Goal: Task Accomplishment & Management: Complete application form

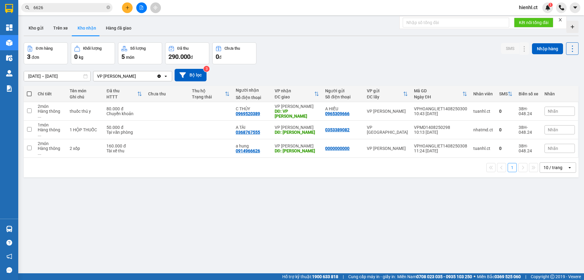
click at [128, 6] on icon "plus" at bounding box center [127, 7] width 4 height 4
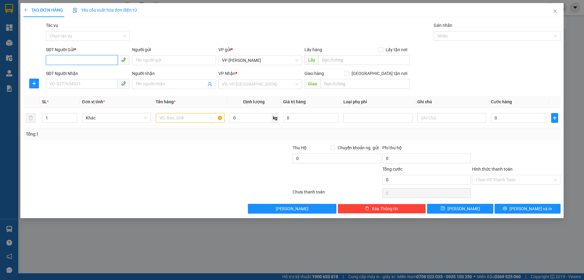
click at [60, 59] on input "SĐT Người Gửi *" at bounding box center [82, 60] width 72 height 10
type input "0914474967"
click at [104, 72] on div "0914474967 - [PERSON_NAME]" at bounding box center [88, 72] width 76 height 7
type input "bác nguyệt"
type input "0942566548"
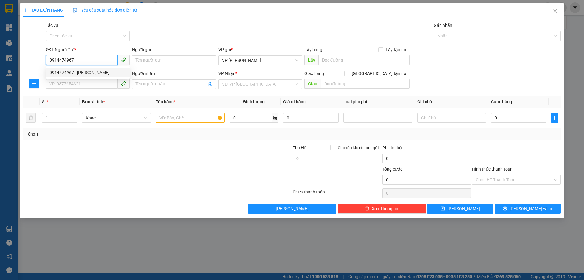
type input "e hằng"
type input "30.000"
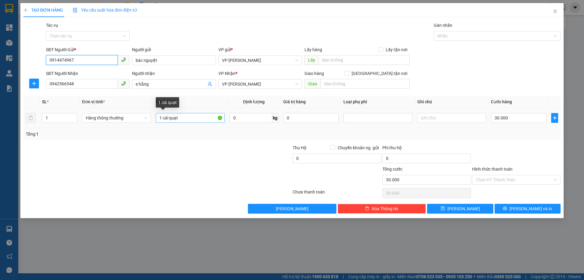
type input "0914474967"
drag, startPoint x: 162, startPoint y: 117, endPoint x: 186, endPoint y: 117, distance: 23.7
click at [186, 117] on input "1 cái quạt" at bounding box center [190, 118] width 69 height 10
type input "1 GIẤY HOA QUẢ"
click at [497, 117] on input "30.000" at bounding box center [518, 118] width 55 height 10
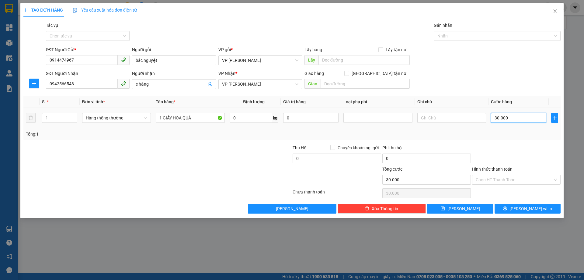
type input "4"
type input "40"
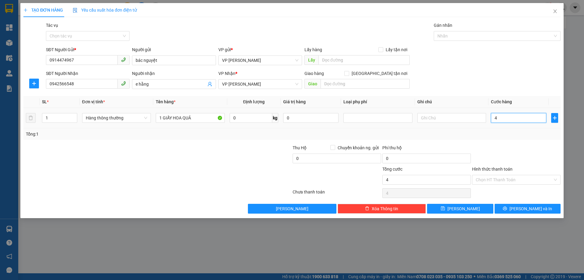
type input "40"
type input "400"
type input "4.000"
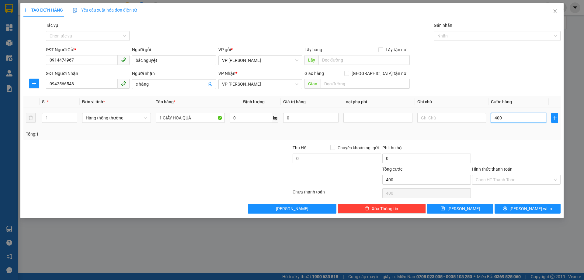
type input "4.000"
type input "40.000"
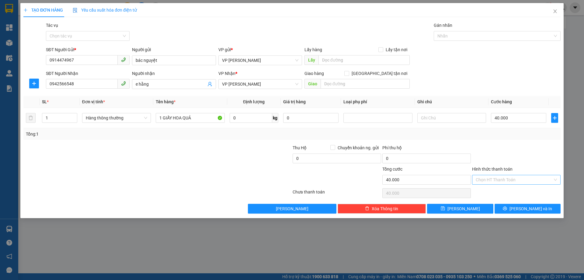
click at [491, 180] on input "Hình thức thanh toán" at bounding box center [514, 179] width 77 height 9
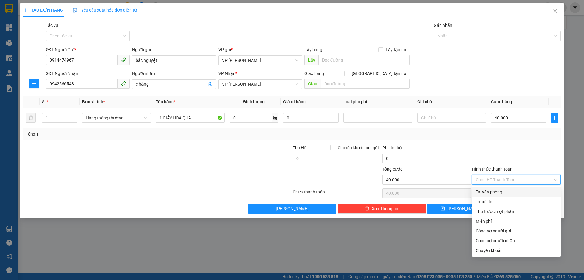
click at [491, 152] on div at bounding box center [517, 154] width 90 height 21
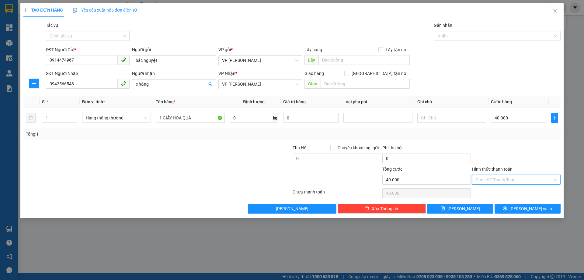
click at [498, 181] on input "Hình thức thanh toán" at bounding box center [514, 179] width 77 height 9
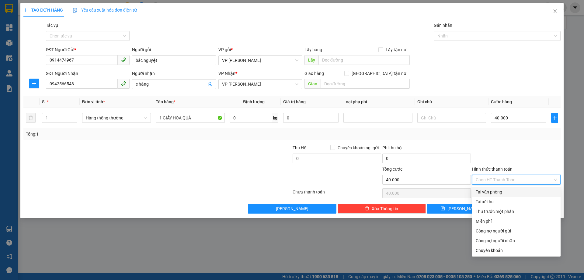
click at [489, 192] on div "Tại văn phòng" at bounding box center [516, 191] width 81 height 7
type input "0"
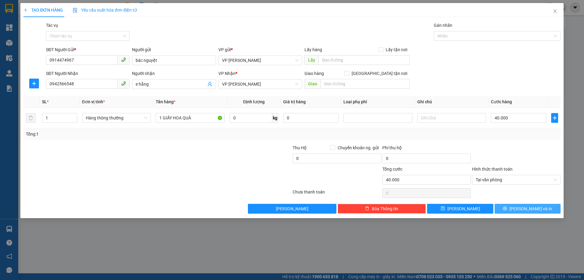
click at [522, 209] on button "[PERSON_NAME] và In" at bounding box center [528, 209] width 66 height 10
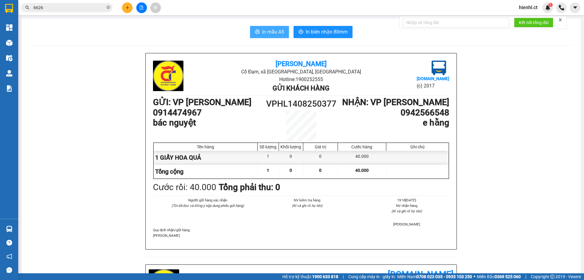
click at [262, 31] on span "In mẫu A5" at bounding box center [273, 32] width 22 height 8
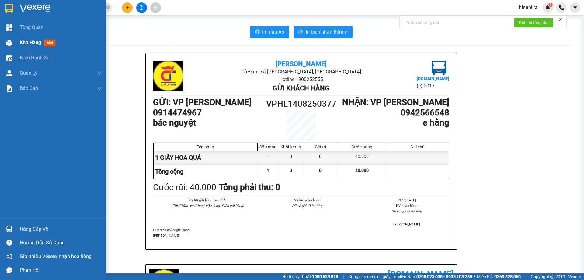
click at [13, 45] on div at bounding box center [9, 42] width 11 height 11
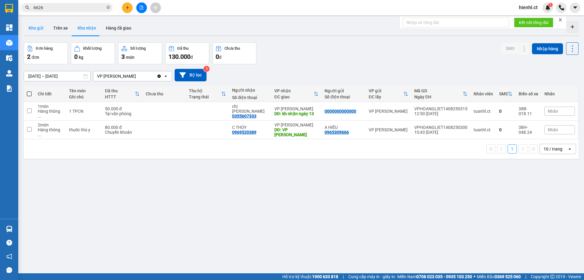
click at [40, 30] on button "Kho gửi" at bounding box center [36, 28] width 25 height 15
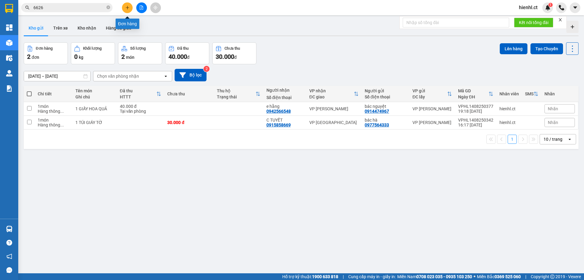
click at [127, 5] on icon "plus" at bounding box center [127, 7] width 4 height 4
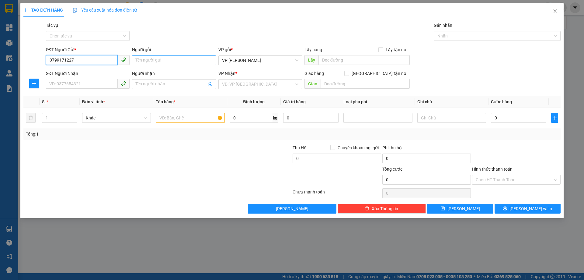
type input "0799171227"
click at [152, 59] on input "Người gửi" at bounding box center [174, 60] width 84 height 10
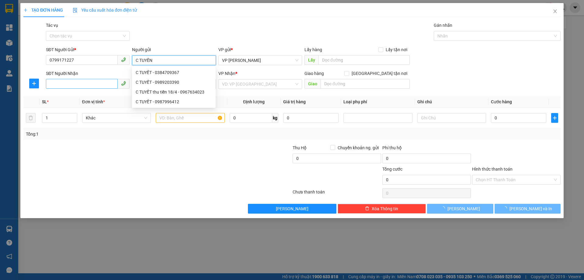
type input "C TUYẾN"
click at [95, 86] on input "SĐT Người Nhận" at bounding box center [82, 84] width 72 height 10
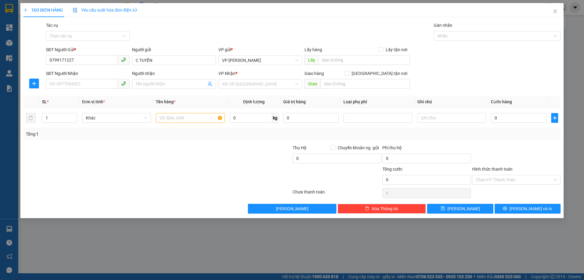
drag, startPoint x: 79, startPoint y: 55, endPoint x: 41, endPoint y: 59, distance: 38.9
click at [41, 59] on div "SĐT Người Gửi * 0799171227 Người gửi C TUYẾN VP gửi * VP [PERSON_NAME] Lấy hàng…" at bounding box center [292, 56] width 539 height 21
click at [78, 58] on input "0799171227" at bounding box center [82, 60] width 72 height 10
drag, startPoint x: 74, startPoint y: 59, endPoint x: 46, endPoint y: 61, distance: 28.3
click at [46, 61] on input "0799171227" at bounding box center [82, 60] width 72 height 10
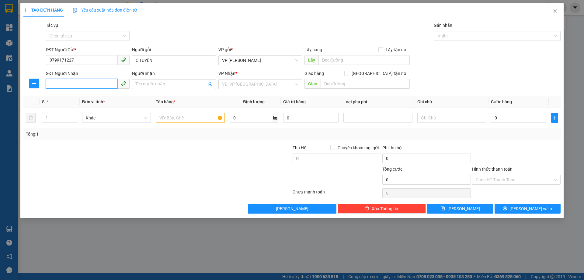
click at [61, 84] on input "SĐT Người Nhận" at bounding box center [82, 84] width 72 height 10
paste input "0799171227"
type input "0799171227"
drag, startPoint x: 73, startPoint y: 57, endPoint x: 40, endPoint y: 59, distance: 33.2
click at [42, 59] on div "SĐT Người Gửi * 0799171227 0799171227 Người gửi C TUYẾN VP gửi * VP [GEOGRAPHIC…" at bounding box center [292, 56] width 539 height 21
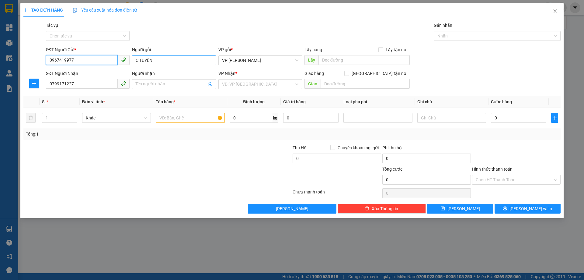
type input "0967419977"
drag, startPoint x: 155, startPoint y: 61, endPoint x: 120, endPoint y: 58, distance: 34.9
click at [120, 58] on div "SĐT Người Gửi * 0967419977 Người gửi C TUYẾN C TUYẾN VP gửi * VP [GEOGRAPHIC_DA…" at bounding box center [303, 56] width 517 height 21
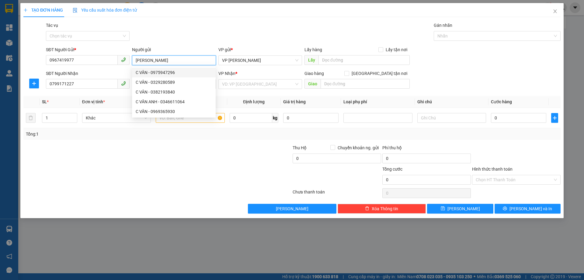
type input "[PERSON_NAME]"
click at [115, 71] on div "SĐT Người Nhận" at bounding box center [88, 73] width 84 height 7
click at [115, 79] on input "0799171227" at bounding box center [82, 84] width 72 height 10
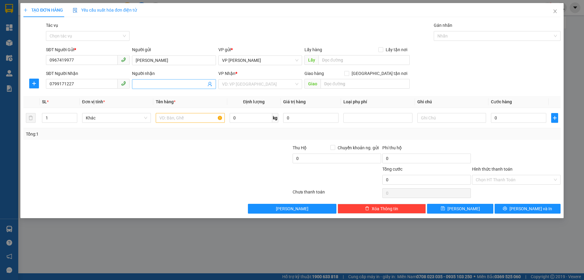
click at [142, 82] on input "Người nhận" at bounding box center [171, 84] width 70 height 7
type input "C TUYẾN"
click at [246, 83] on input "search" at bounding box center [258, 83] width 72 height 9
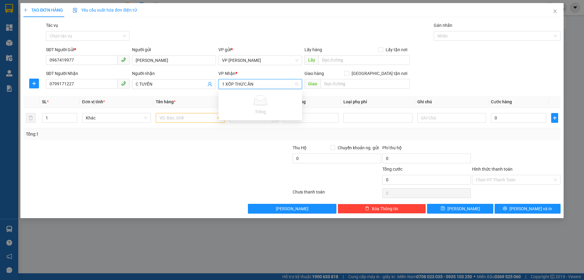
type input "1 XỐP THỨC ĂN"
click at [121, 102] on th "Đơn vị tính *" at bounding box center [117, 102] width 74 height 12
click at [166, 116] on input "text" at bounding box center [190, 118] width 69 height 10
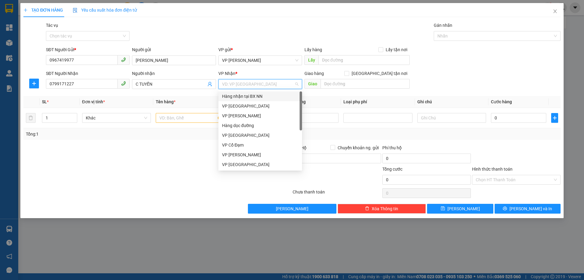
click at [245, 82] on input "search" at bounding box center [258, 83] width 72 height 9
click at [240, 104] on div "VP [GEOGRAPHIC_DATA]" at bounding box center [260, 106] width 76 height 7
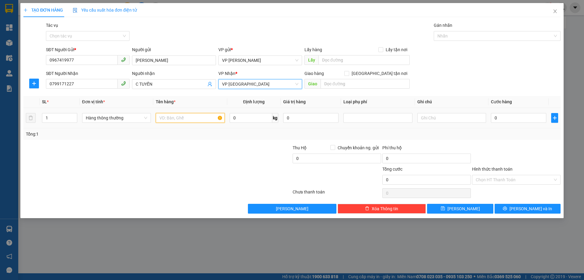
click at [175, 116] on input "text" at bounding box center [190, 118] width 69 height 10
type input "1 XỐP THỨC ĂN"
click at [500, 118] on input "0" at bounding box center [518, 118] width 55 height 10
type input "5"
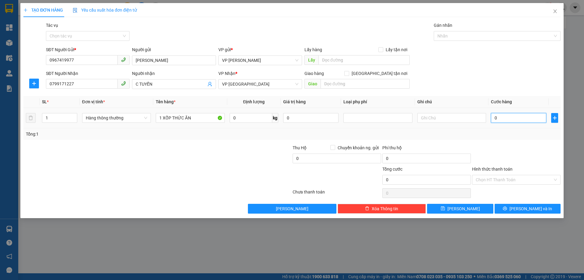
type input "5"
type input "50"
type input "500"
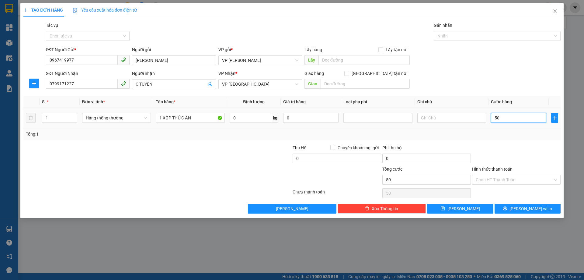
type input "500"
type input "5.000"
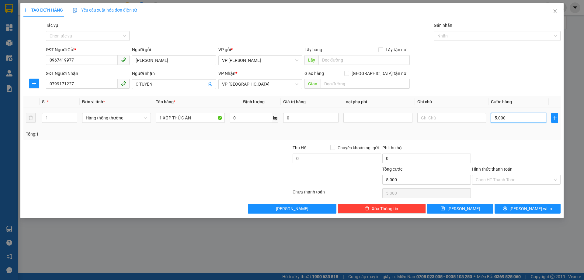
type input "50.000"
click at [506, 177] on input "Hình thức thanh toán" at bounding box center [514, 179] width 77 height 9
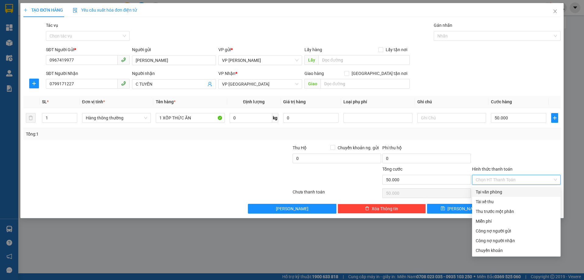
click at [501, 188] on div "Tại văn phòng" at bounding box center [516, 191] width 81 height 7
type input "0"
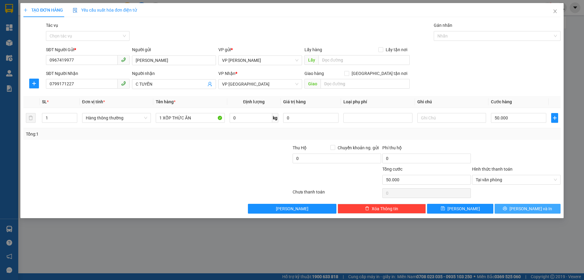
click at [532, 209] on span "[PERSON_NAME] và In" at bounding box center [531, 208] width 43 height 7
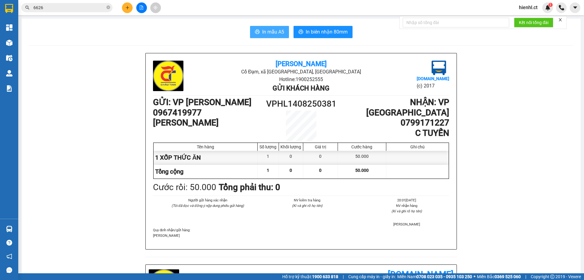
click at [267, 30] on span "In mẫu A5" at bounding box center [273, 32] width 22 height 8
